Goal: Transaction & Acquisition: Purchase product/service

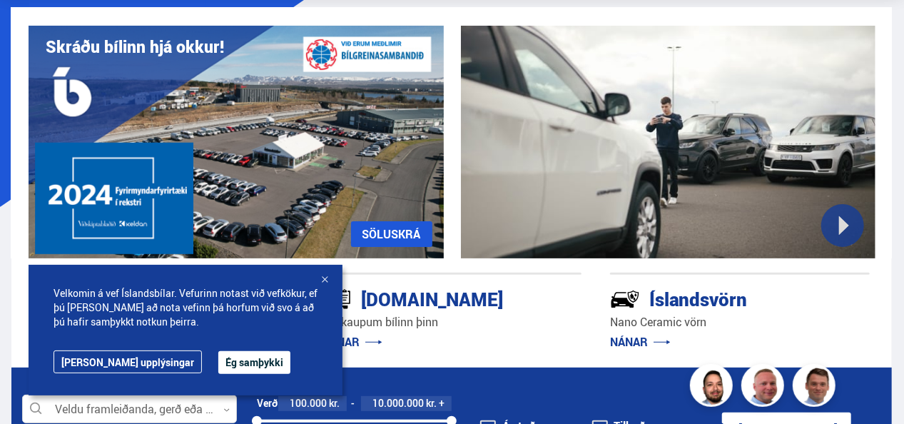
scroll to position [79, 0]
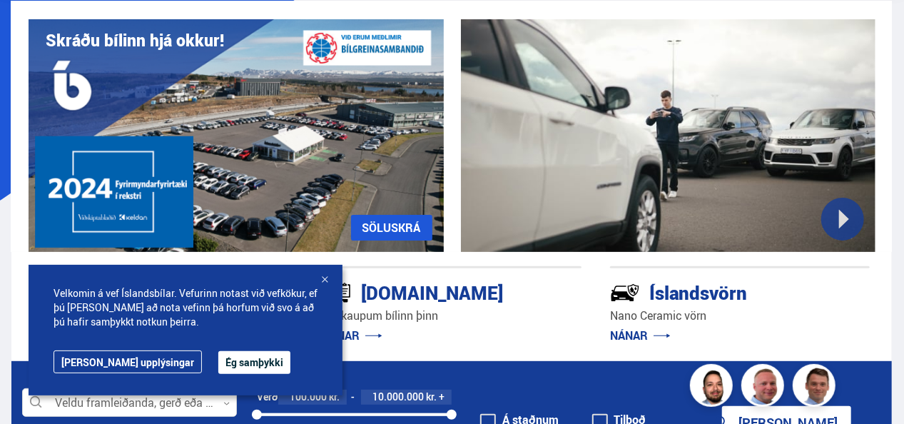
click at [218, 368] on button "Ég samþykki" at bounding box center [254, 362] width 72 height 23
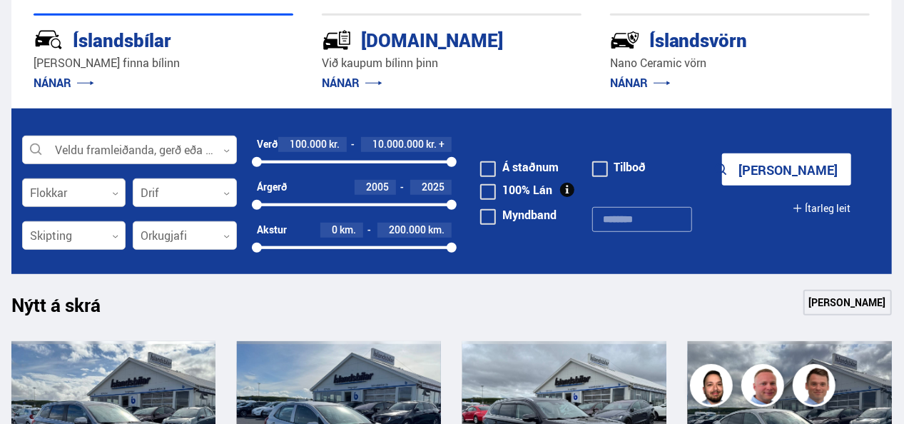
scroll to position [0, 0]
drag, startPoint x: 450, startPoint y: 163, endPoint x: 283, endPoint y: 152, distance: 168.1
click at [283, 152] on div "Verð 100.000 kr. 1.400.000 kr. + 100000 1399450" at bounding box center [354, 152] width 195 height 31
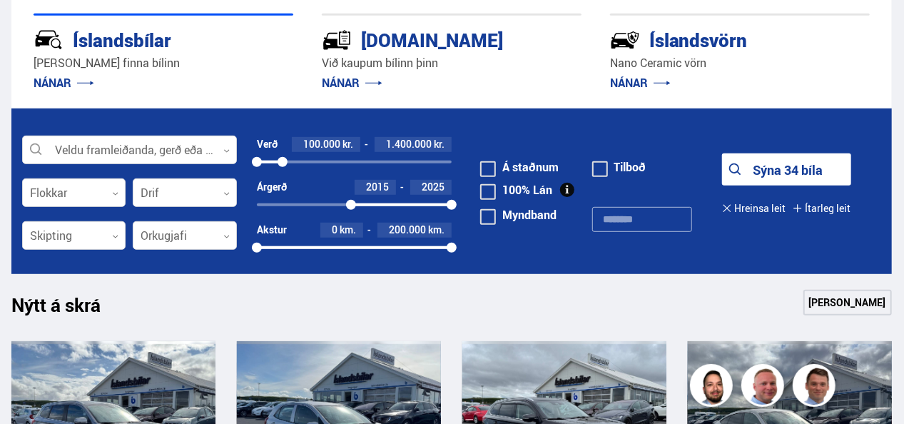
drag, startPoint x: 256, startPoint y: 205, endPoint x: 351, endPoint y: 201, distance: 95.0
click at [351, 201] on div at bounding box center [351, 205] width 10 height 10
click at [765, 163] on button "Sýna 16 bíla" at bounding box center [786, 169] width 129 height 32
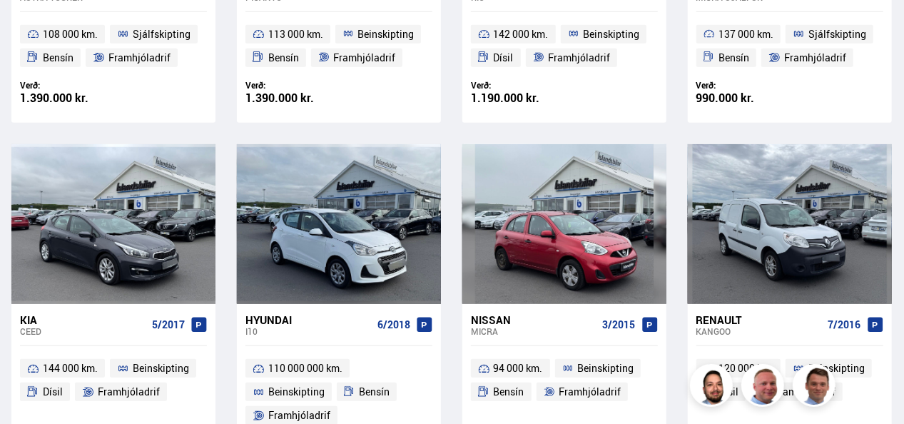
scroll to position [561, 0]
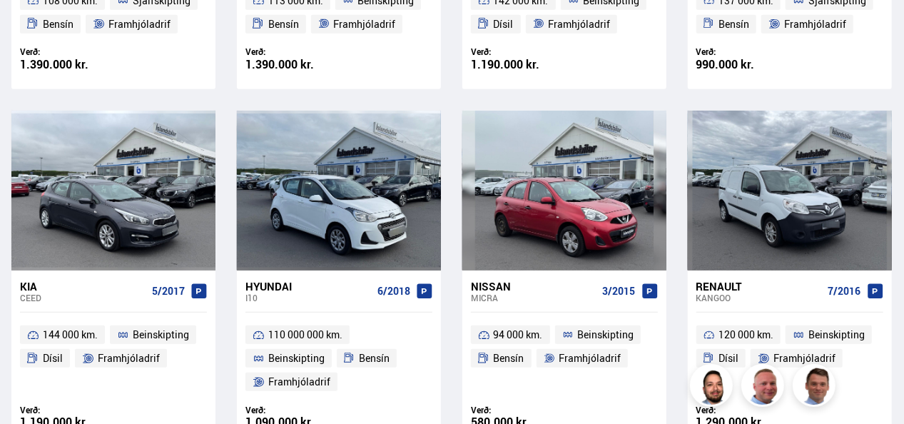
click at [37, 286] on div "Kia" at bounding box center [83, 286] width 126 height 13
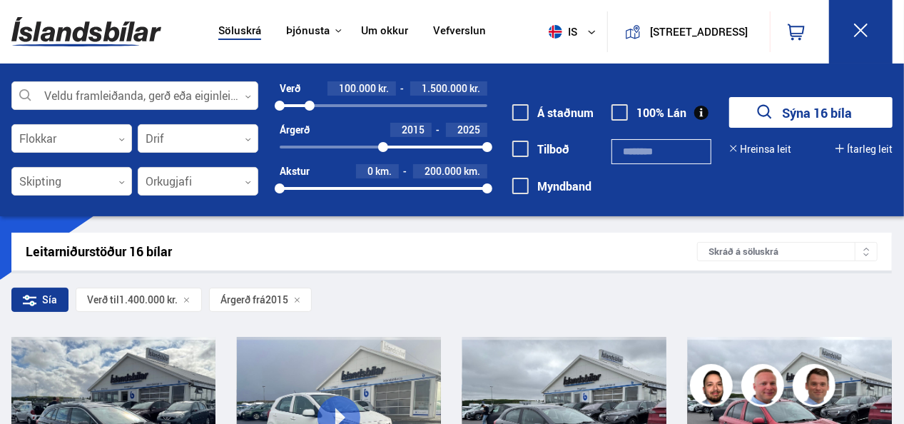
click at [310, 103] on div at bounding box center [310, 106] width 10 height 10
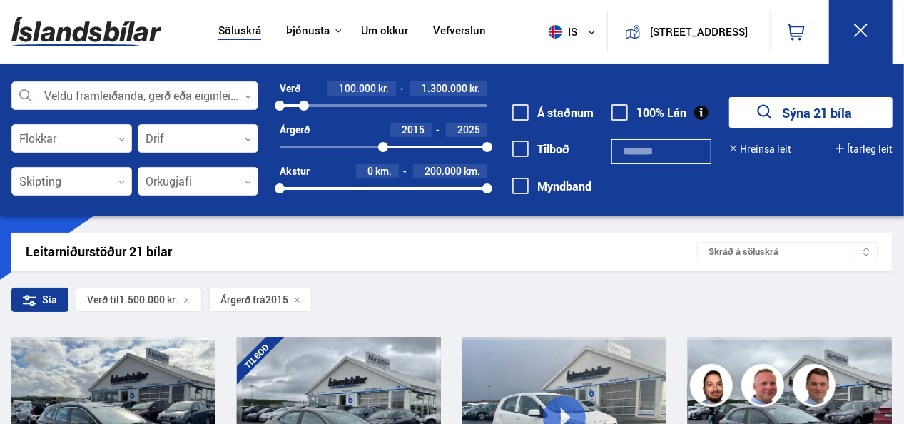
click at [305, 106] on div at bounding box center [304, 106] width 10 height 10
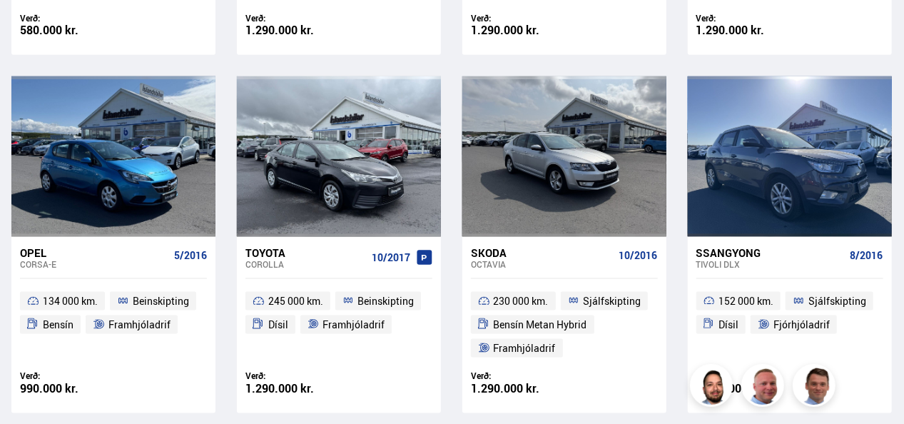
scroll to position [952, 0]
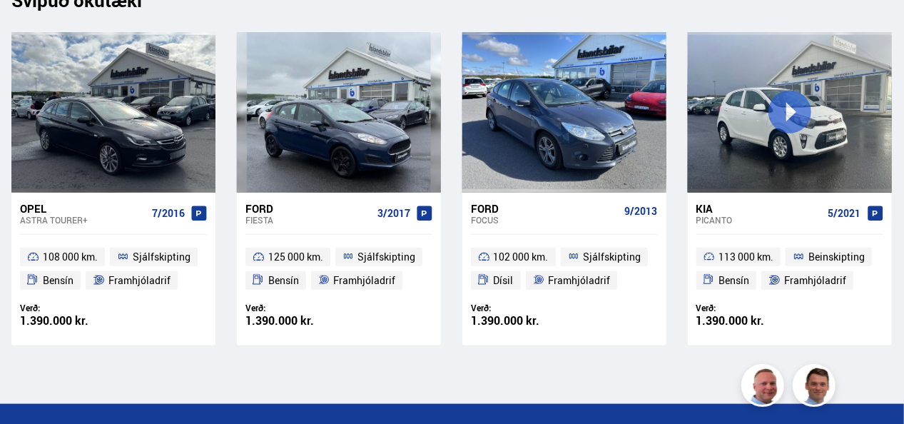
scroll to position [14217, 0]
